Goal: Check status: Check status

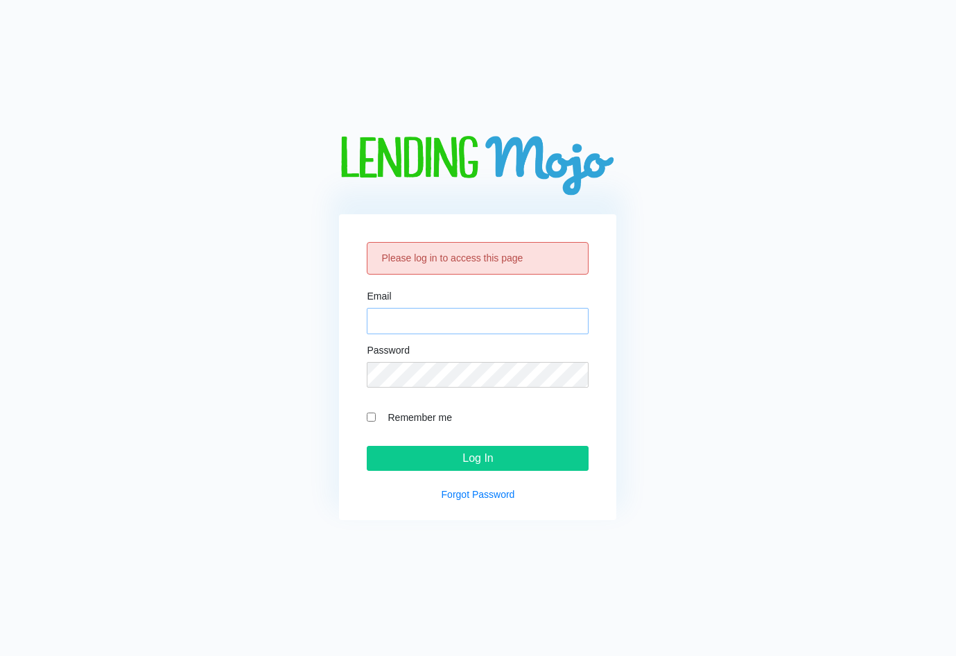
drag, startPoint x: 530, startPoint y: 311, endPoint x: 528, endPoint y: 323, distance: 12.1
click at [530, 311] on input "Email" at bounding box center [478, 321] width 222 height 26
drag, startPoint x: 749, startPoint y: 385, endPoint x: 740, endPoint y: 390, distance: 10.9
click at [749, 385] on div "Please log in to access this page Email Password Remember me Log In Forgot Pass…" at bounding box center [478, 328] width 919 height 385
click at [526, 310] on input "Email" at bounding box center [478, 321] width 222 height 26
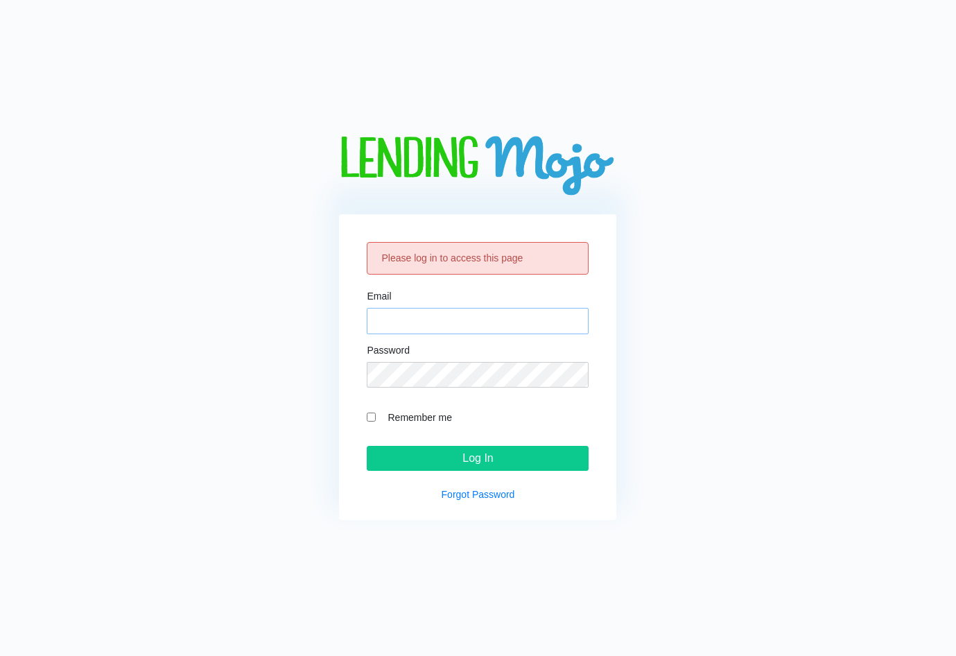
click at [494, 311] on input "Email" at bounding box center [478, 321] width 222 height 26
paste input "[EMAIL_ADDRESS][DOMAIN_NAME]"
type input "[EMAIL_ADDRESS][DOMAIN_NAME]"
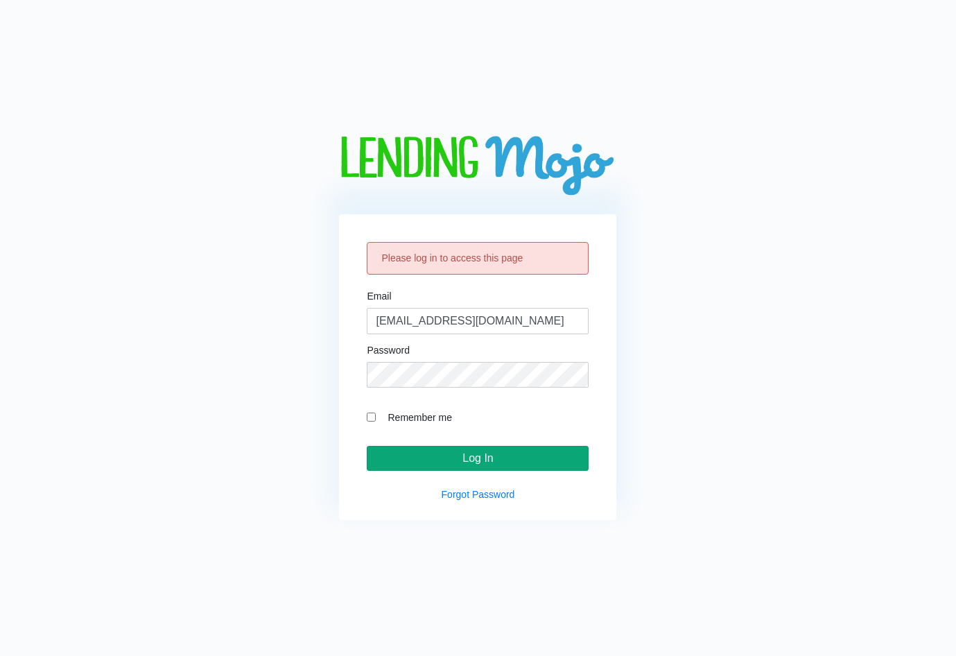
click at [543, 456] on input "Log In" at bounding box center [478, 458] width 222 height 25
click at [475, 452] on input "Log In" at bounding box center [478, 458] width 222 height 25
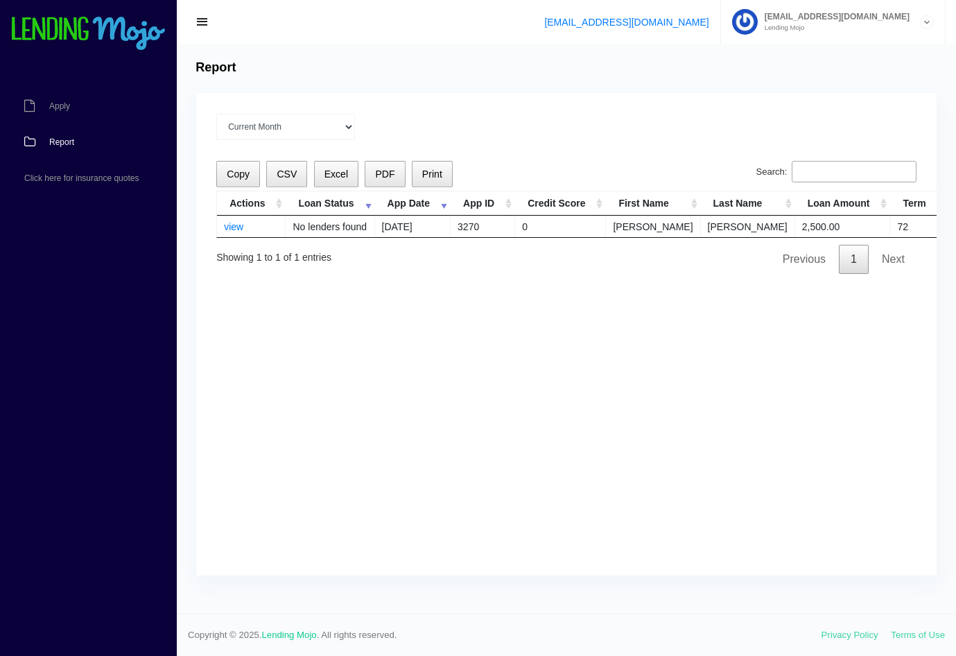
click at [804, 423] on div "Current Month Sep 2025 Aug 2025 Jul 2025 Jun 2025 May 2025 All time Loading Cop…" at bounding box center [566, 334] width 740 height 482
click at [710, 325] on div "Current Month Sep 2025 Aug 2025 Jul 2025 Jun 2025 May 2025 All time Loading Cop…" at bounding box center [566, 334] width 740 height 482
click at [238, 224] on link "view" at bounding box center [233, 226] width 19 height 11
click at [311, 121] on select "Current Month Sep 2025 Aug 2025 Jul 2025 Jun 2025 May 2025 All time" at bounding box center [285, 127] width 139 height 26
click at [216, 114] on select "Current Month Sep 2025 Aug 2025 Jul 2025 Jun 2025 May 2025 All time" at bounding box center [285, 127] width 139 height 26
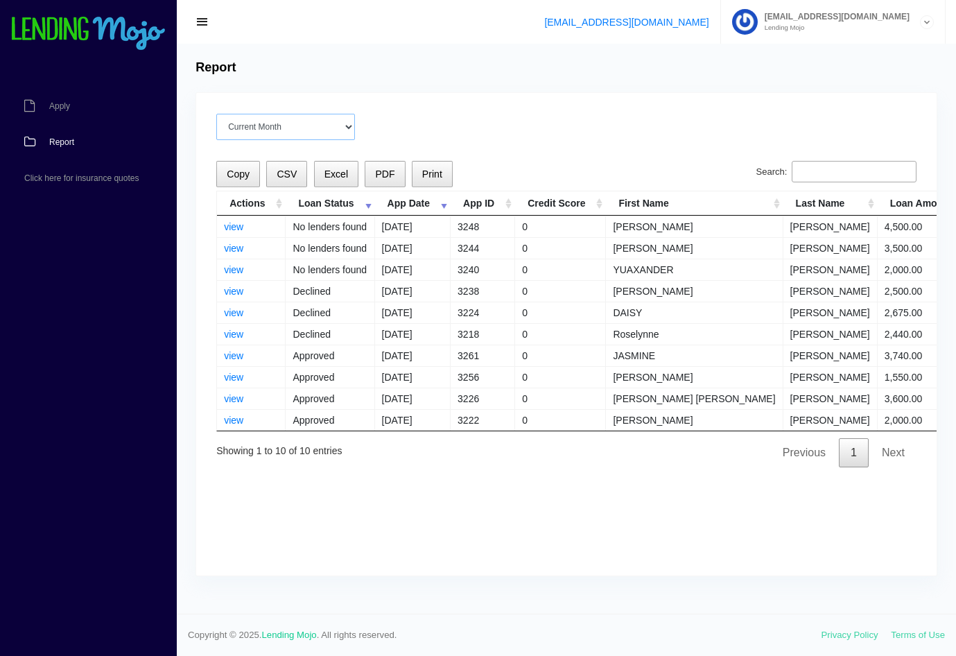
click at [264, 134] on select "Current Month [DATE] [DATE] [DATE] [DATE] [DATE] All time" at bounding box center [285, 127] width 139 height 26
select select "Current Month"
click at [216, 114] on select "Current Month [DATE] [DATE] [DATE] [DATE] [DATE] All time" at bounding box center [285, 127] width 139 height 26
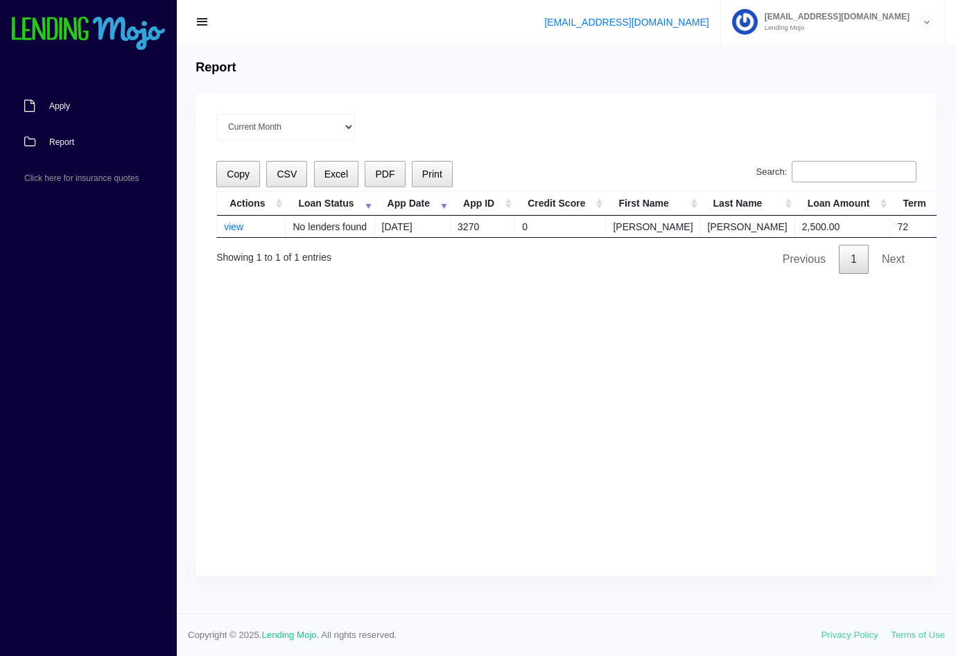
click at [94, 107] on link "Apply" at bounding box center [81, 106] width 163 height 36
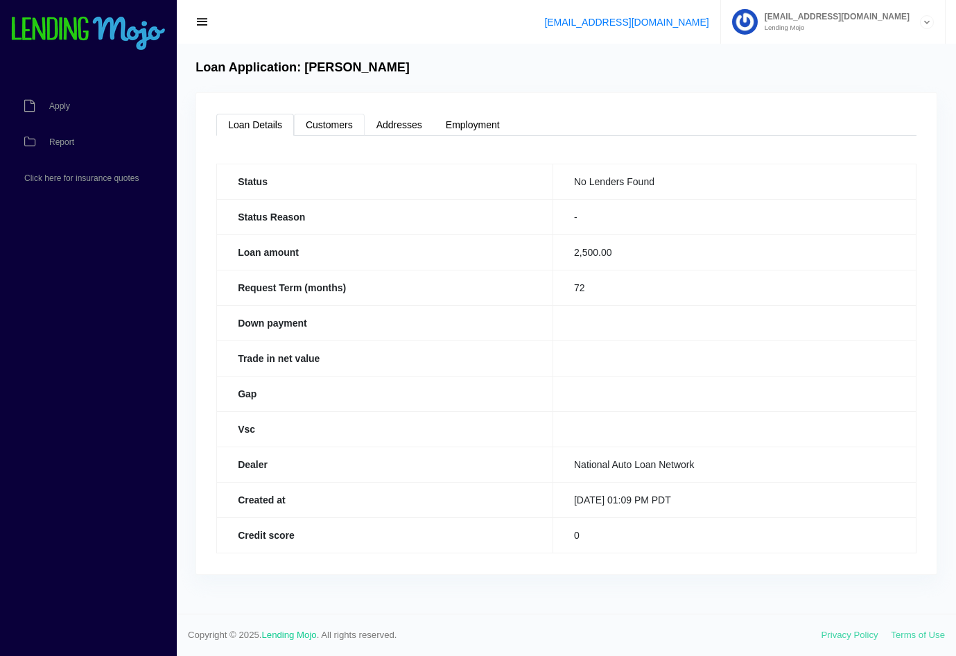
click at [327, 128] on link "Customers" at bounding box center [329, 125] width 71 height 22
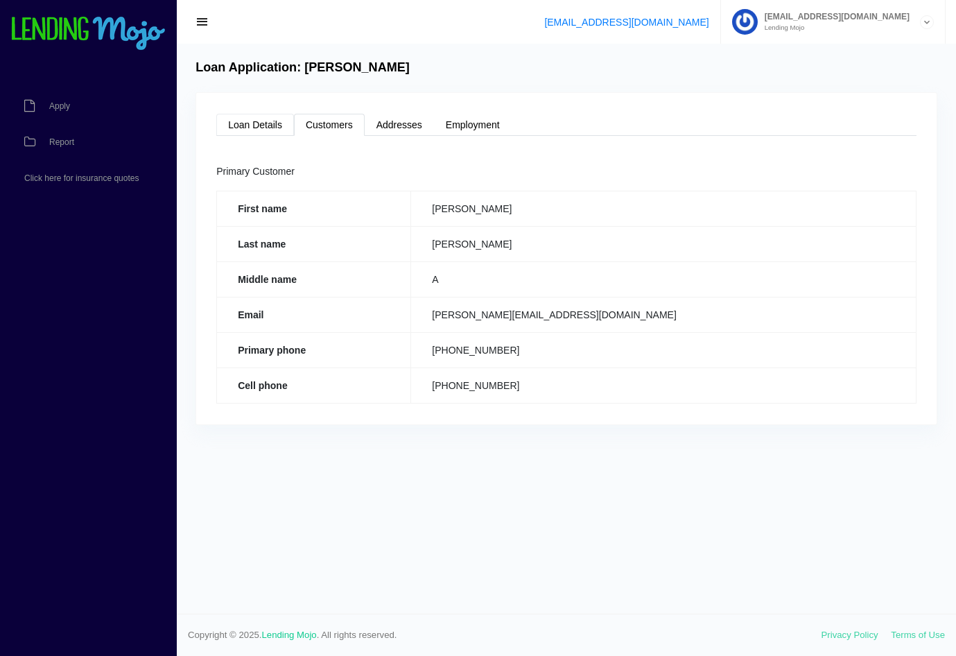
click at [277, 123] on link "Loan Details" at bounding box center [255, 125] width 78 height 22
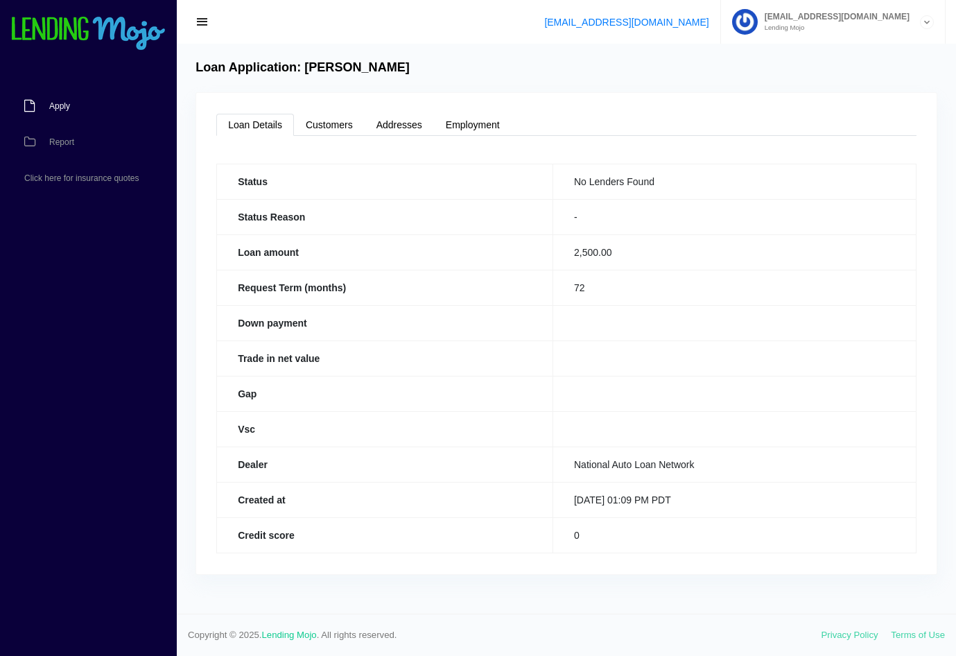
click at [121, 111] on link "Apply" at bounding box center [81, 106] width 163 height 36
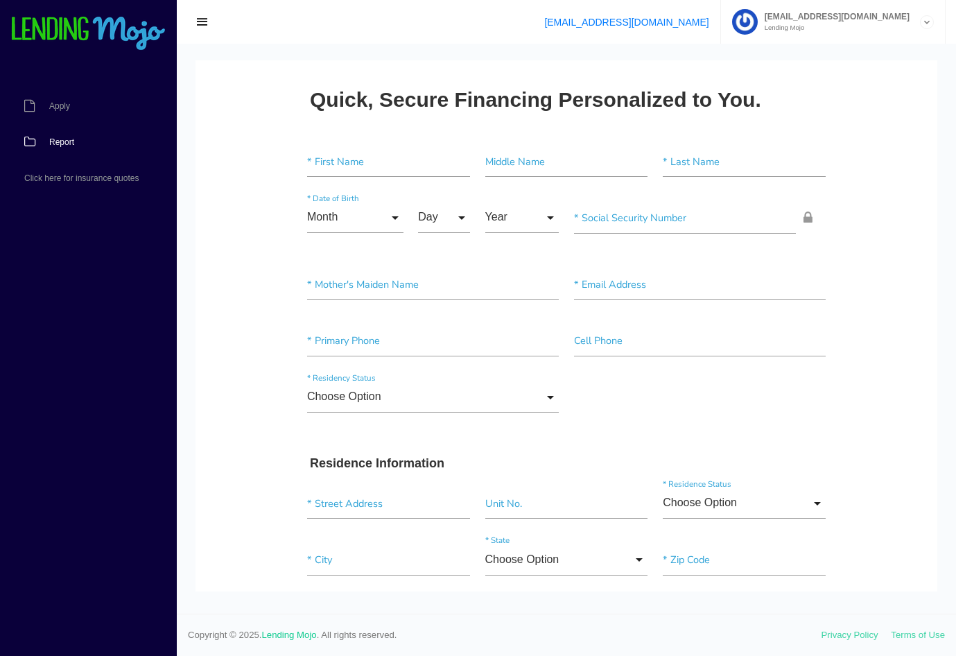
click at [85, 137] on link "Report" at bounding box center [81, 142] width 163 height 36
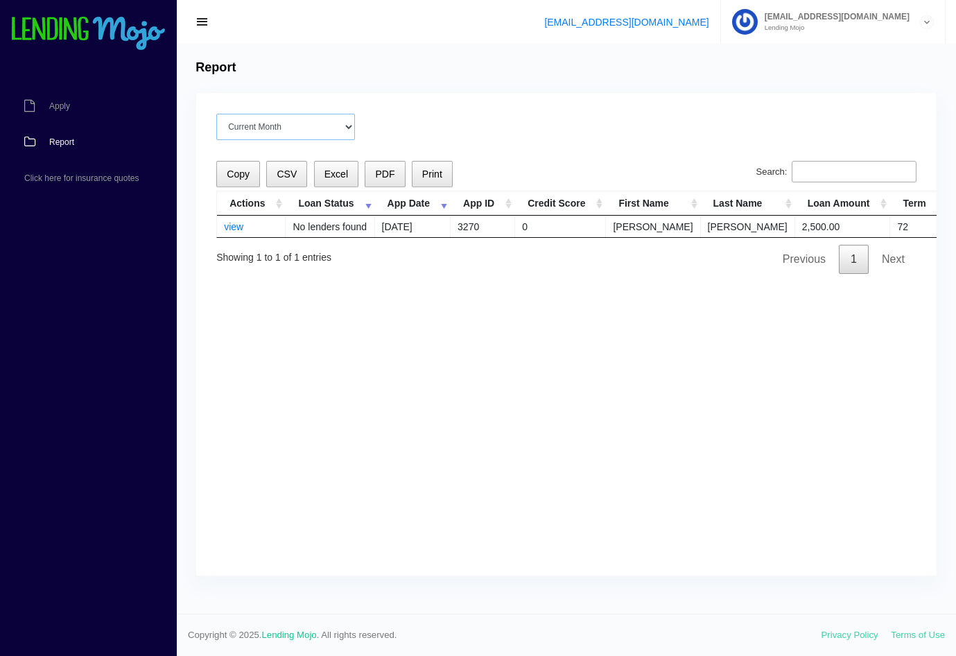
click at [248, 121] on select "Current Month [DATE] [DATE] [DATE] [DATE] [DATE] All time" at bounding box center [285, 127] width 139 height 26
select select "[DATE]"
click at [216, 114] on select "Current Month [DATE] [DATE] [DATE] [DATE] [DATE] All time" at bounding box center [285, 127] width 139 height 26
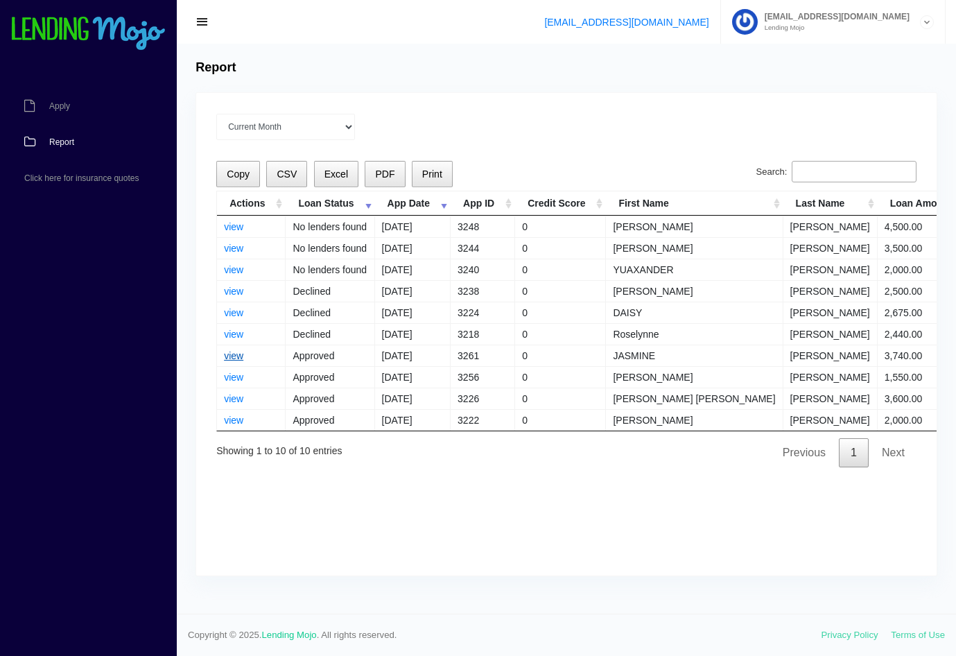
click at [240, 356] on link "view" at bounding box center [233, 355] width 19 height 11
click at [238, 351] on link "view" at bounding box center [233, 355] width 19 height 11
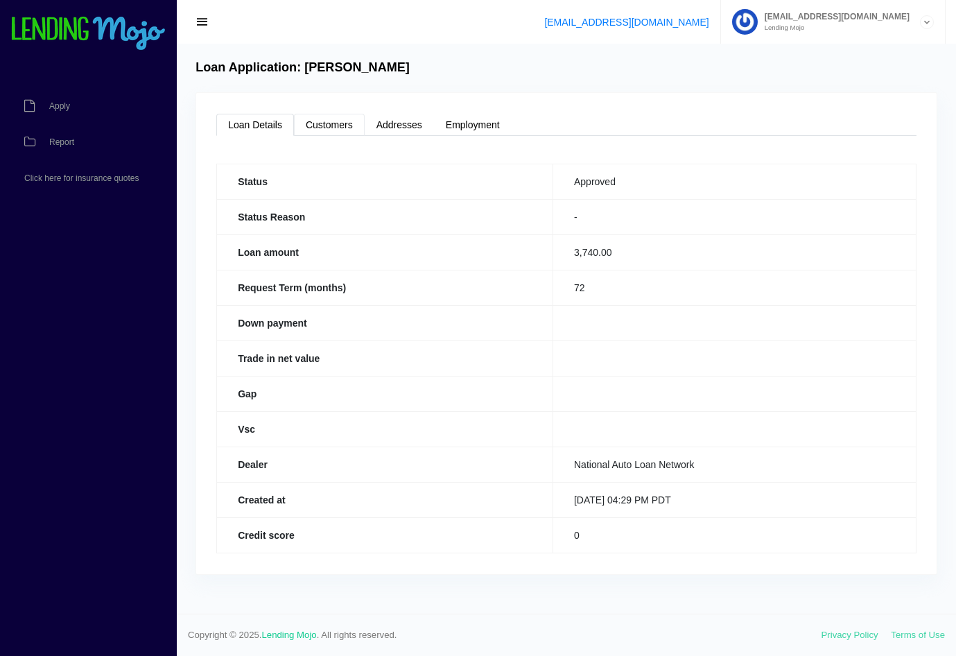
click at [353, 133] on link "Customers" at bounding box center [329, 125] width 71 height 22
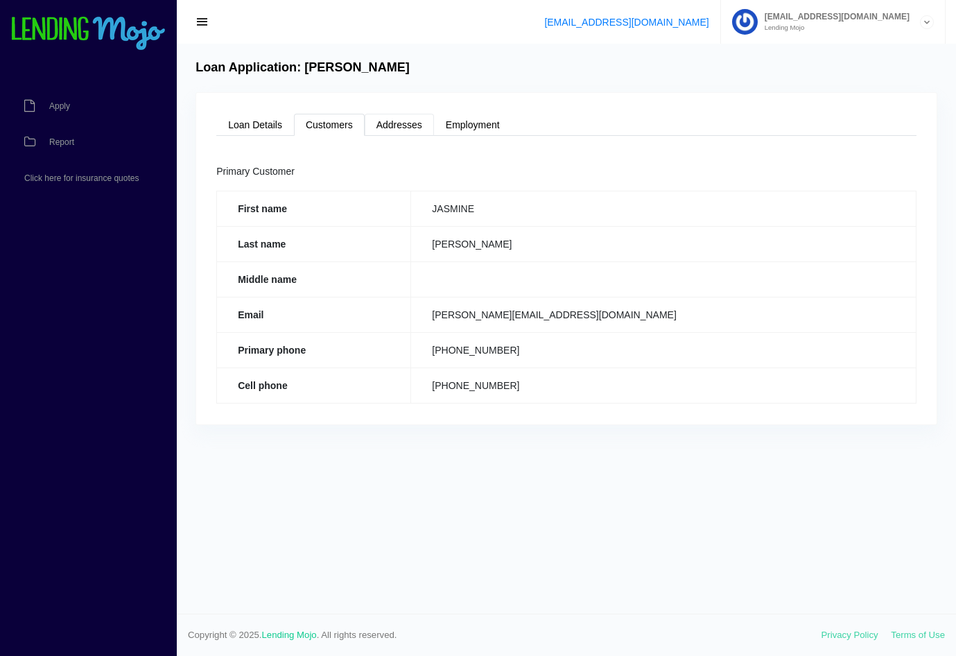
drag, startPoint x: 399, startPoint y: 130, endPoint x: 444, endPoint y: 132, distance: 44.4
click at [400, 130] on link "Addresses" at bounding box center [399, 125] width 69 height 22
click at [444, 132] on link "Employment" at bounding box center [473, 125] width 78 height 22
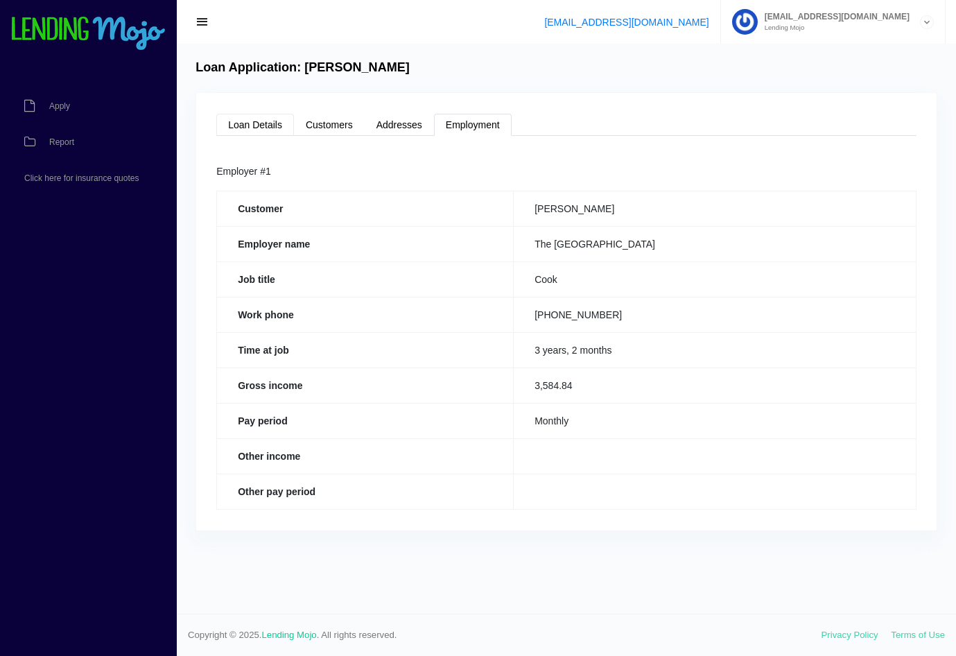
click at [292, 130] on link "Loan Details" at bounding box center [255, 125] width 78 height 22
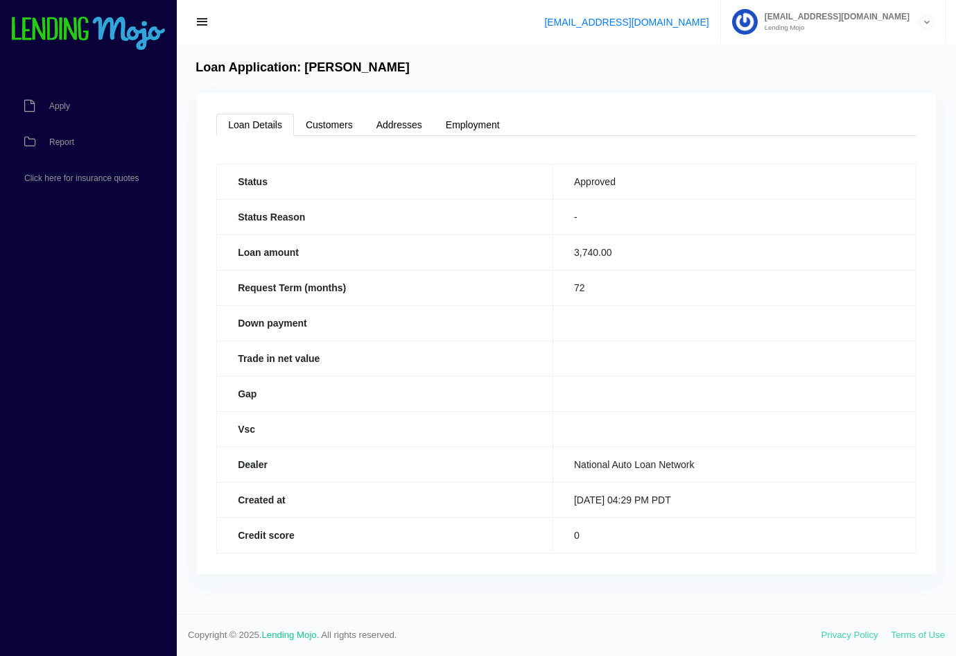
click at [259, 123] on link "Loan Details" at bounding box center [255, 125] width 78 height 22
click at [315, 121] on link "Customers" at bounding box center [329, 125] width 71 height 22
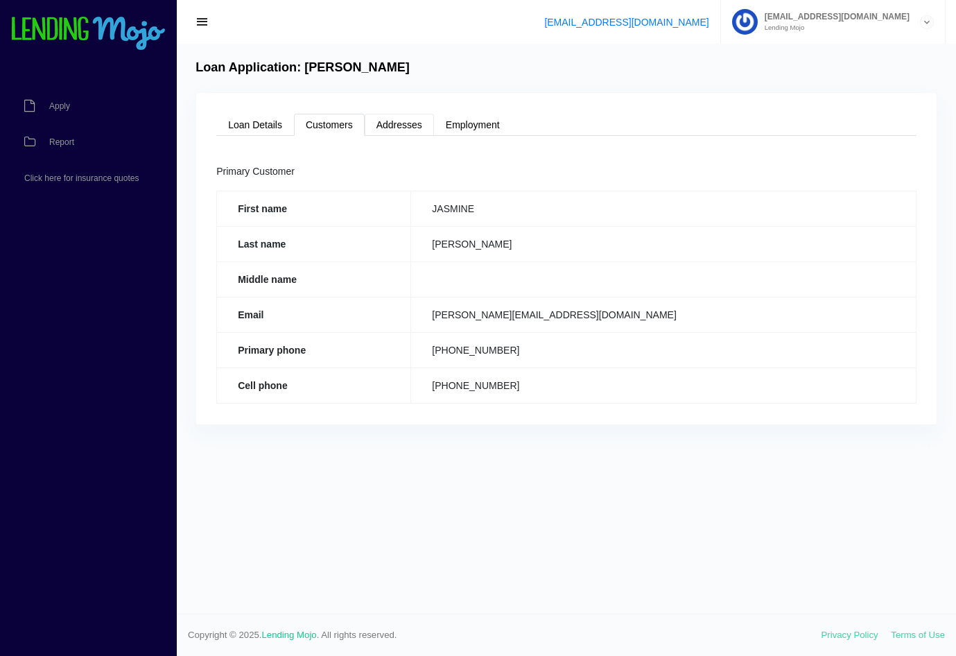
click at [375, 123] on link "Addresses" at bounding box center [399, 125] width 69 height 22
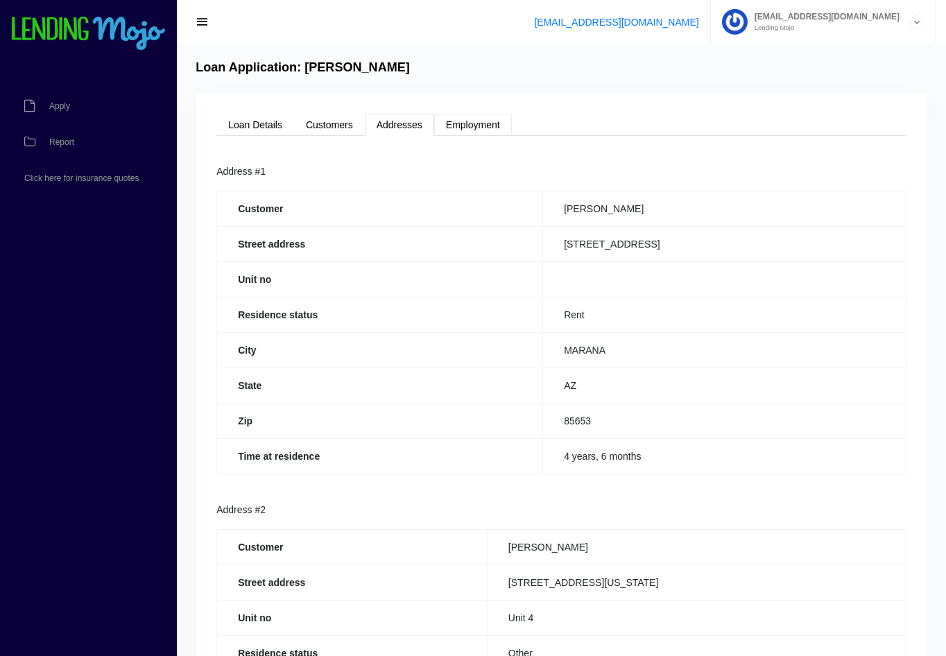
click at [459, 133] on link "Employment" at bounding box center [473, 125] width 78 height 22
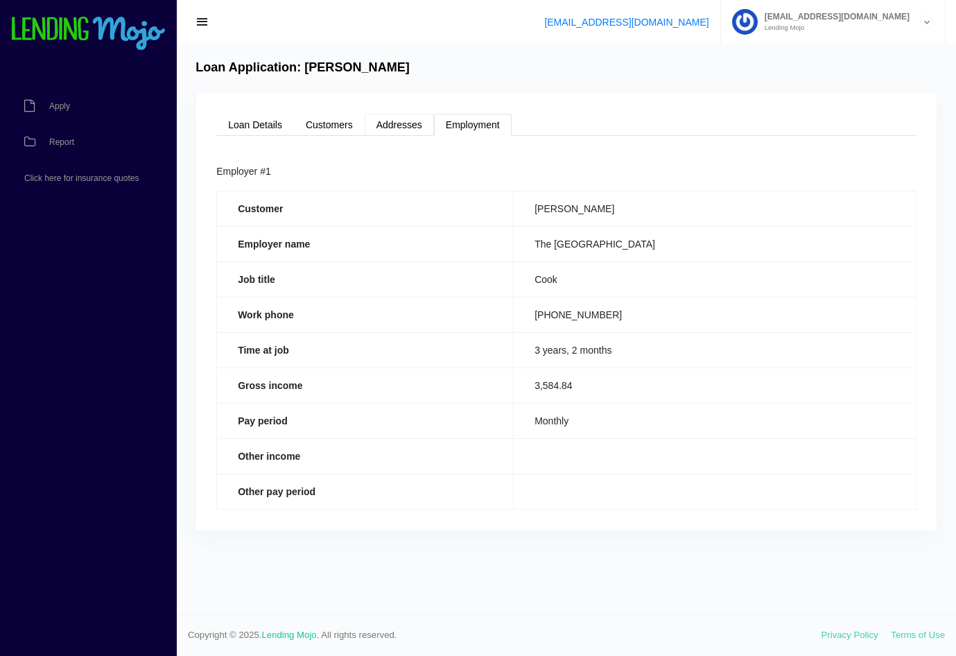
click at [413, 129] on link "Addresses" at bounding box center [399, 125] width 69 height 22
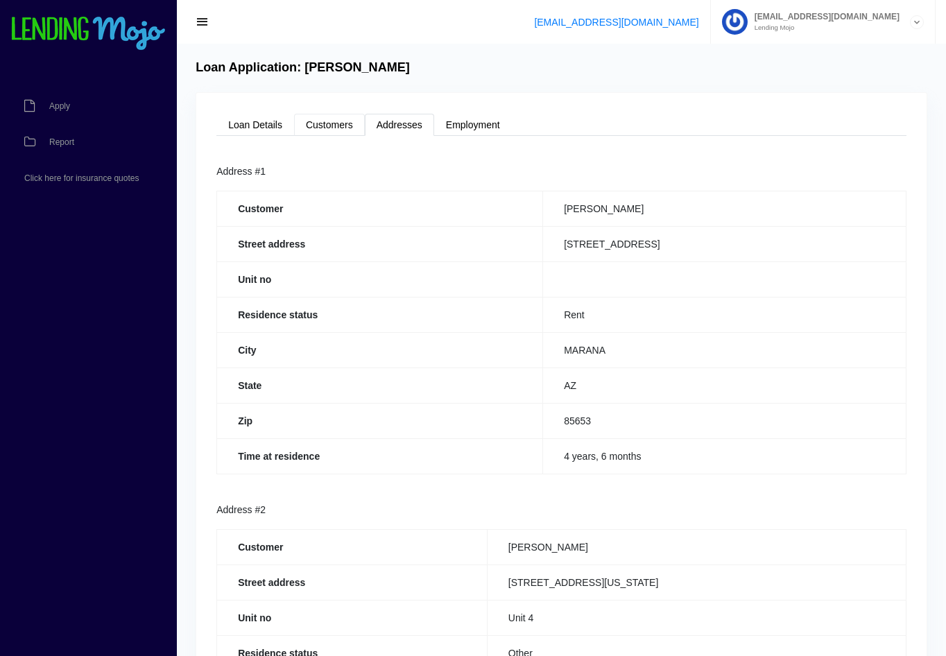
click at [349, 128] on link "Customers" at bounding box center [329, 125] width 71 height 22
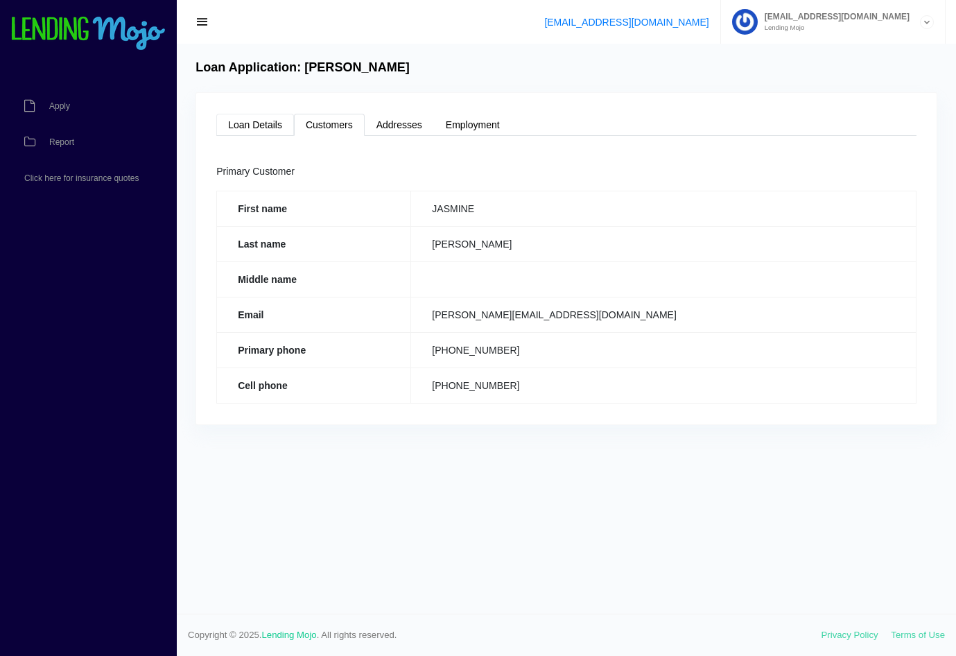
click at [276, 125] on link "Loan Details" at bounding box center [255, 125] width 78 height 22
